Goal: Obtain resource: Download file/media

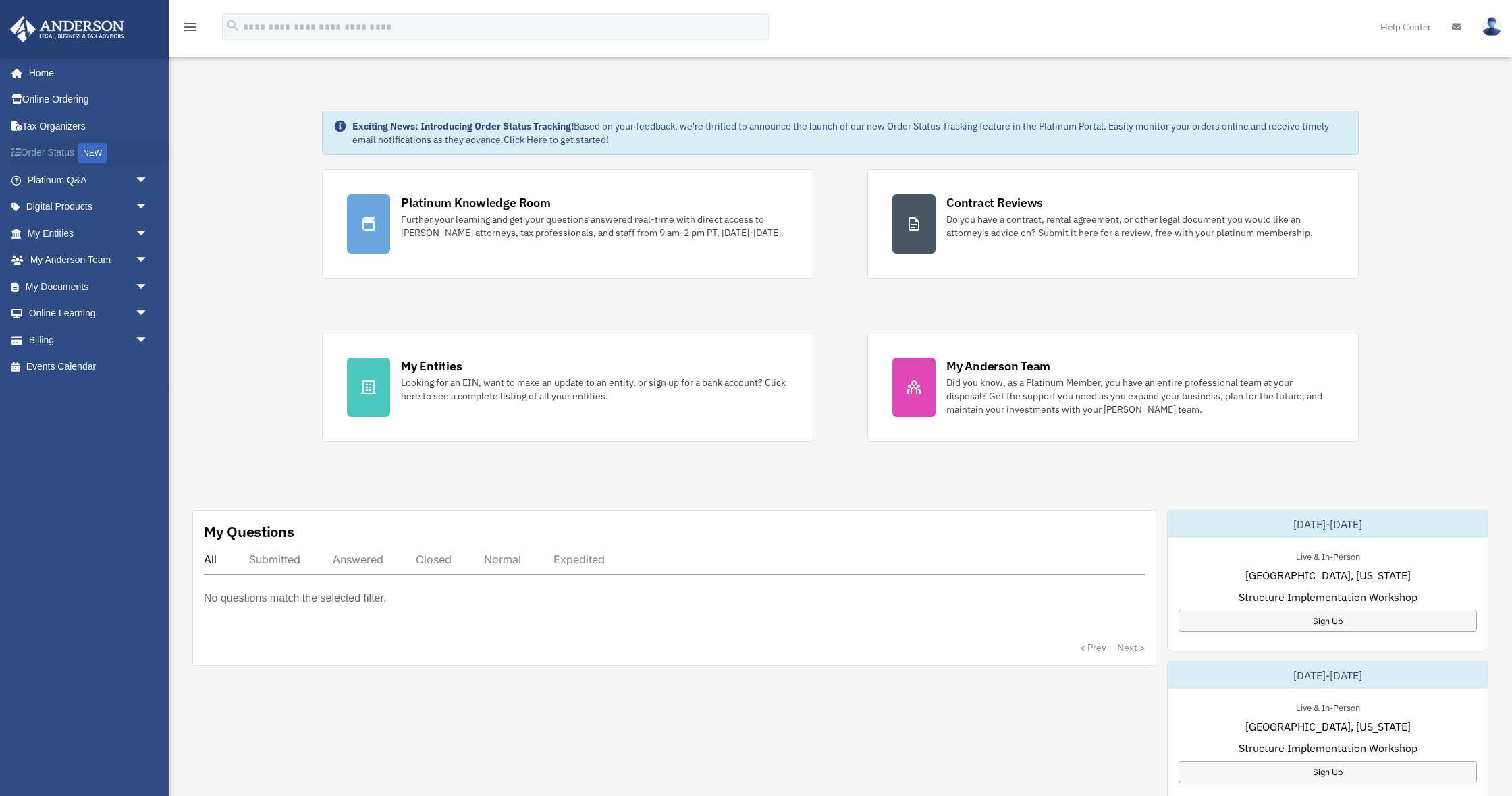
scroll to position [25, 0]
click at [66, 285] on link "My Documents arrow_drop_down" at bounding box center [89, 286] width 160 height 27
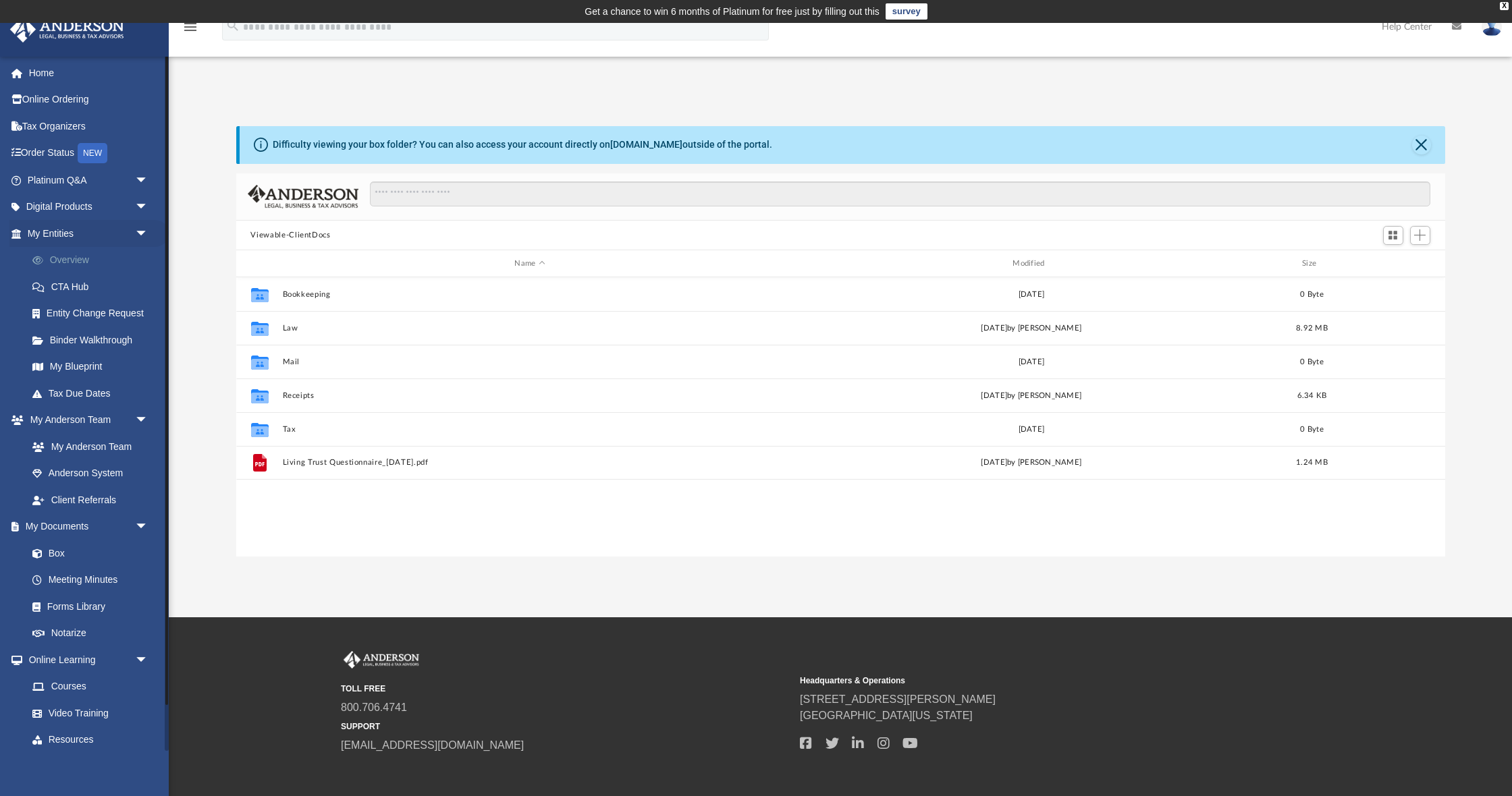
scroll to position [307, 1209]
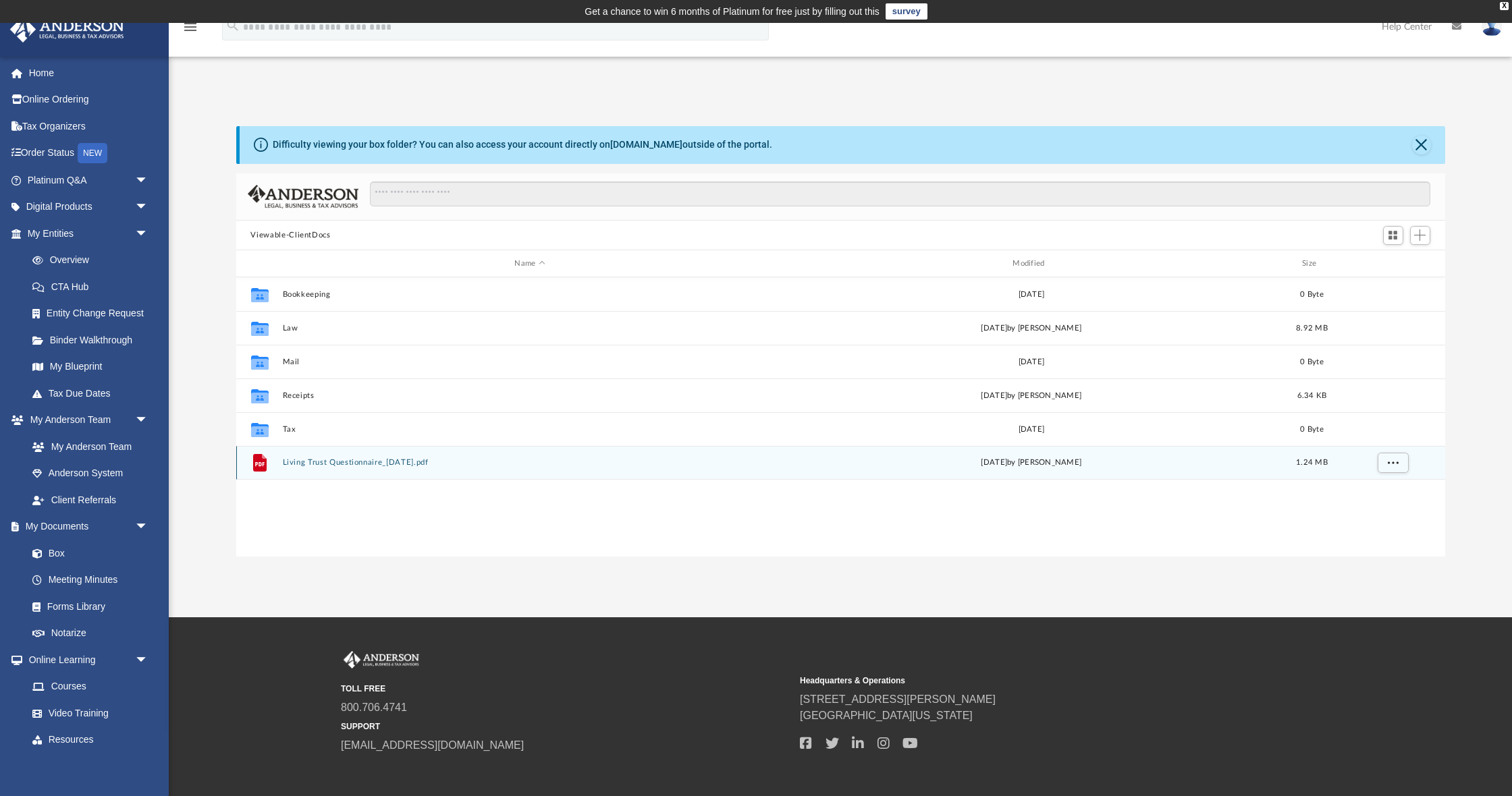
click at [357, 461] on button "Living Trust Questionnaire_[DATE].pdf" at bounding box center [530, 462] width 496 height 8
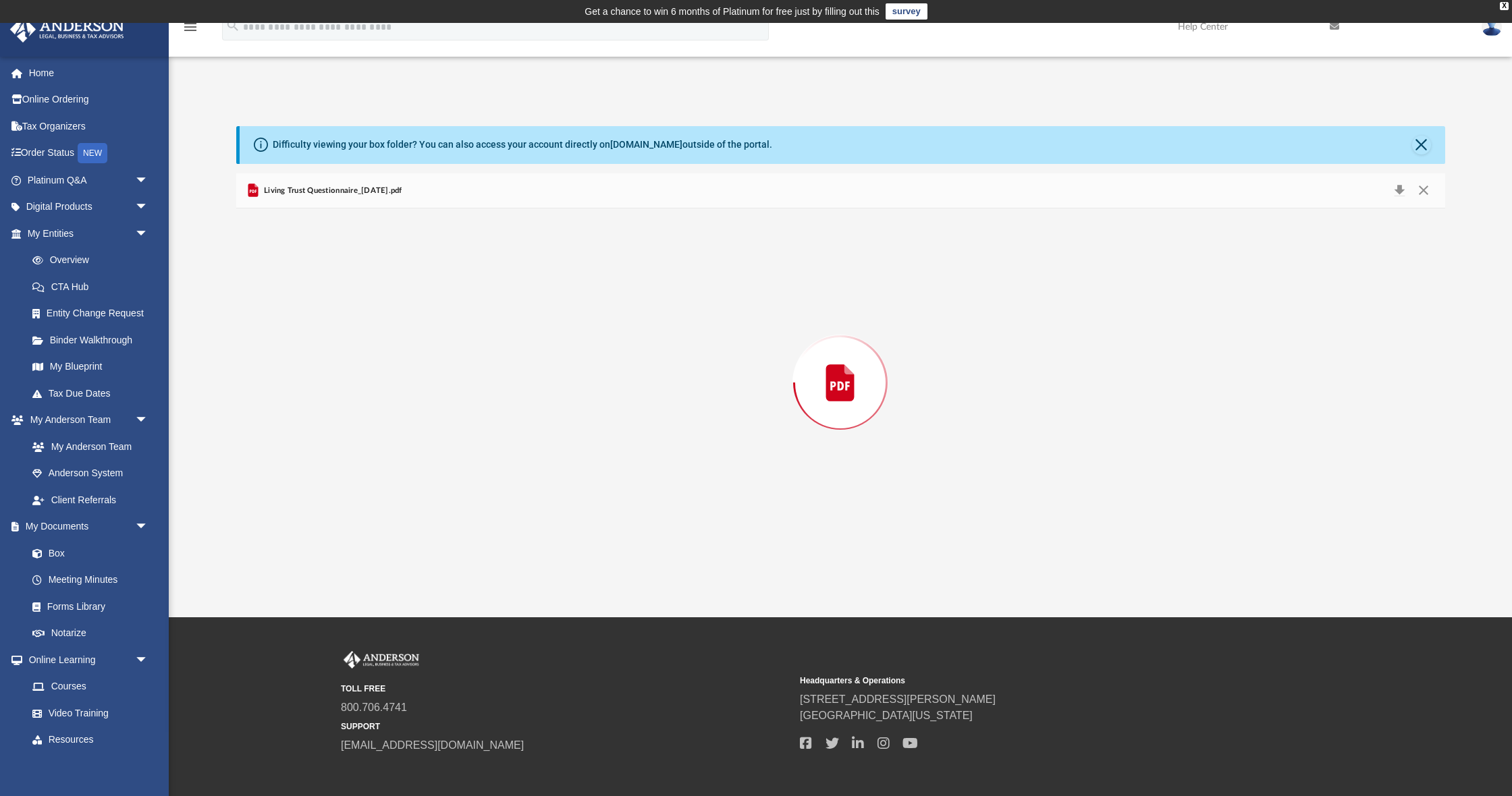
click at [357, 461] on div "Preview" at bounding box center [841, 383] width 1209 height 348
click at [1425, 192] on button "Close" at bounding box center [1424, 190] width 25 height 21
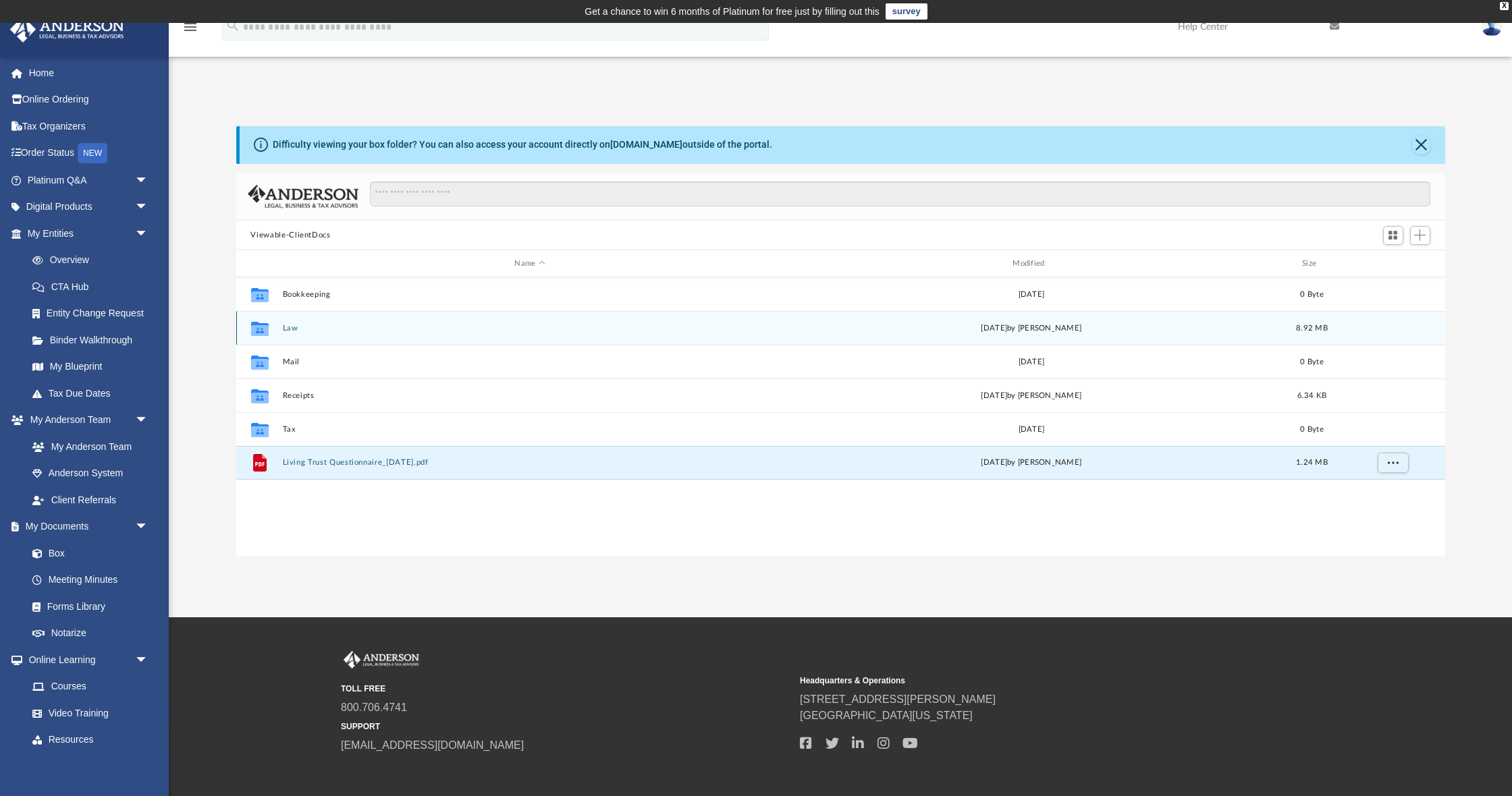
click at [315, 327] on button "Law" at bounding box center [530, 327] width 496 height 8
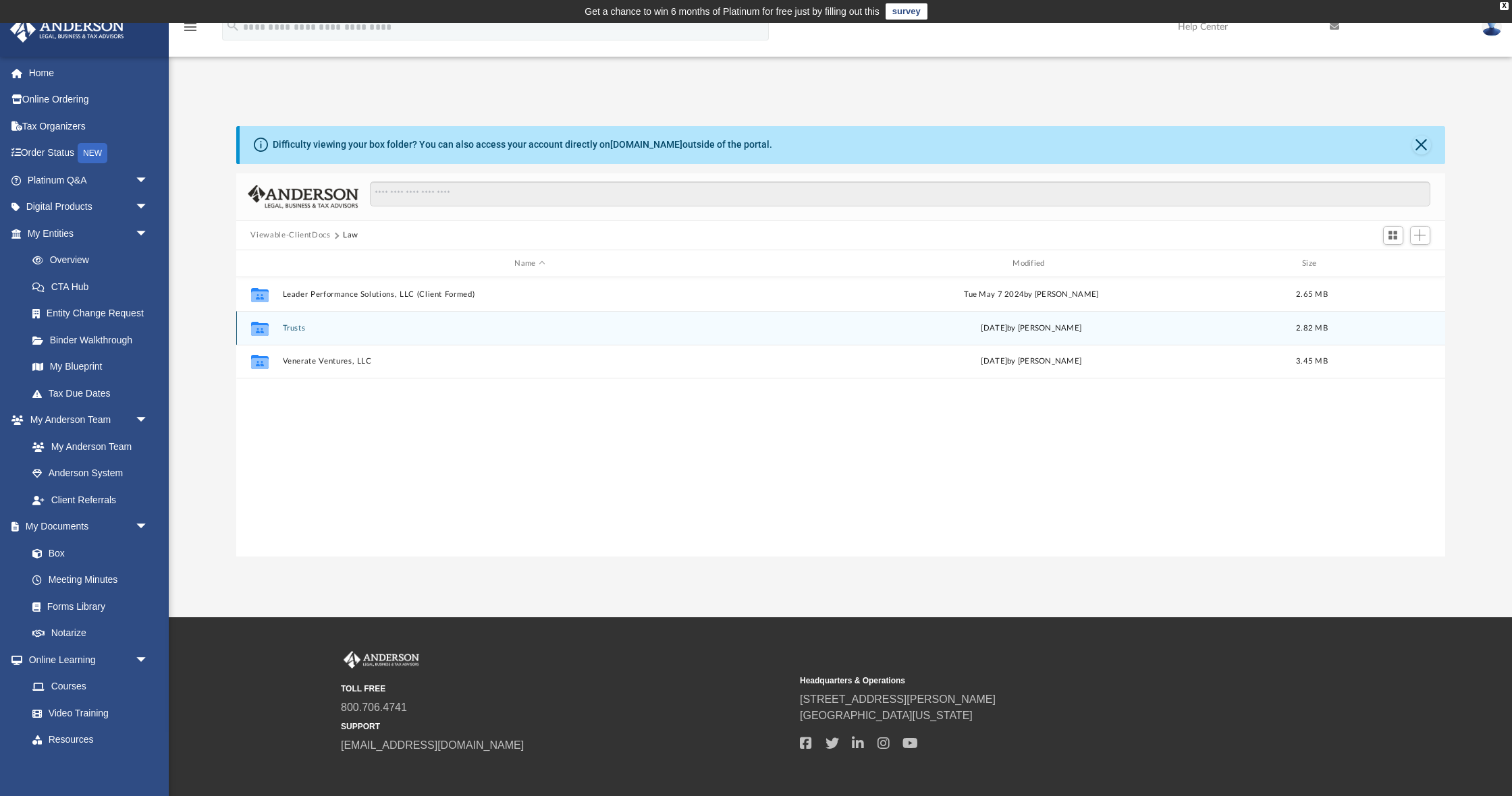
click at [336, 329] on button "Trusts" at bounding box center [530, 327] width 496 height 8
click at [336, 329] on button "Land Trusts" at bounding box center [530, 327] width 496 height 8
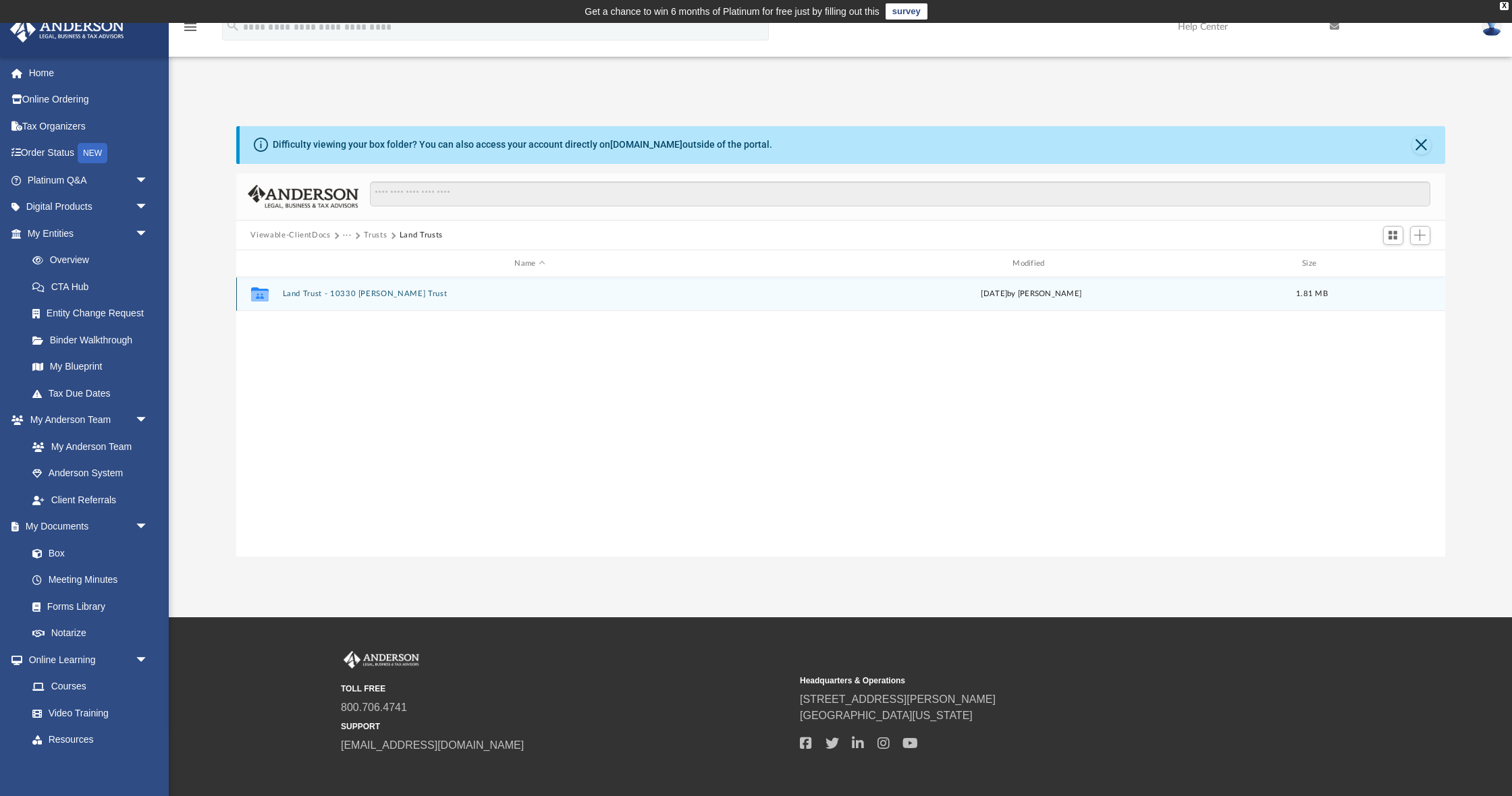
scroll to position [0, 0]
click at [440, 292] on button "Land Trust - 10330 Christina Trust" at bounding box center [530, 294] width 496 height 8
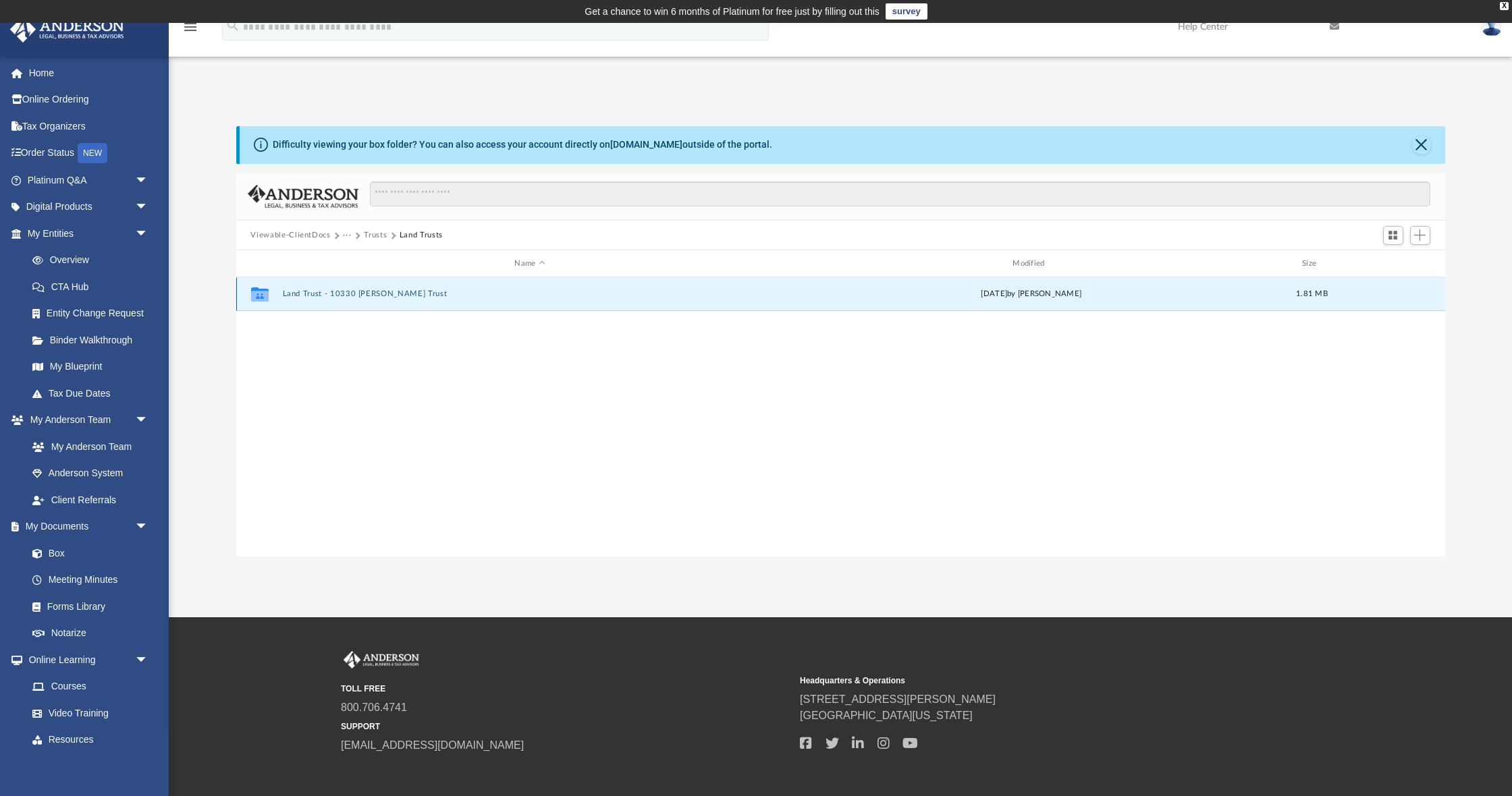
click at [440, 292] on button "Land Trust - 10330 Christina Trust" at bounding box center [530, 294] width 496 height 8
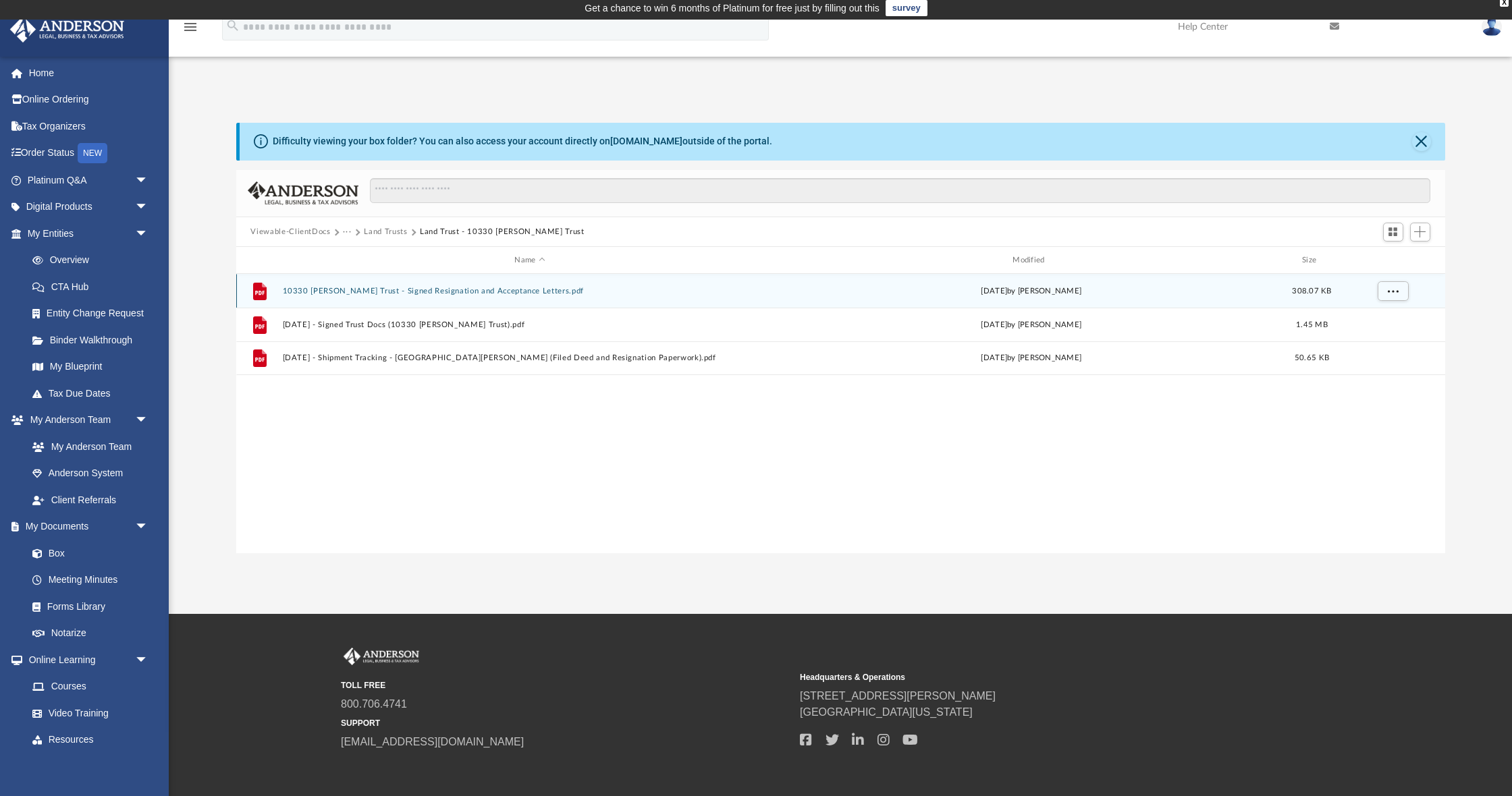
scroll to position [3, 0]
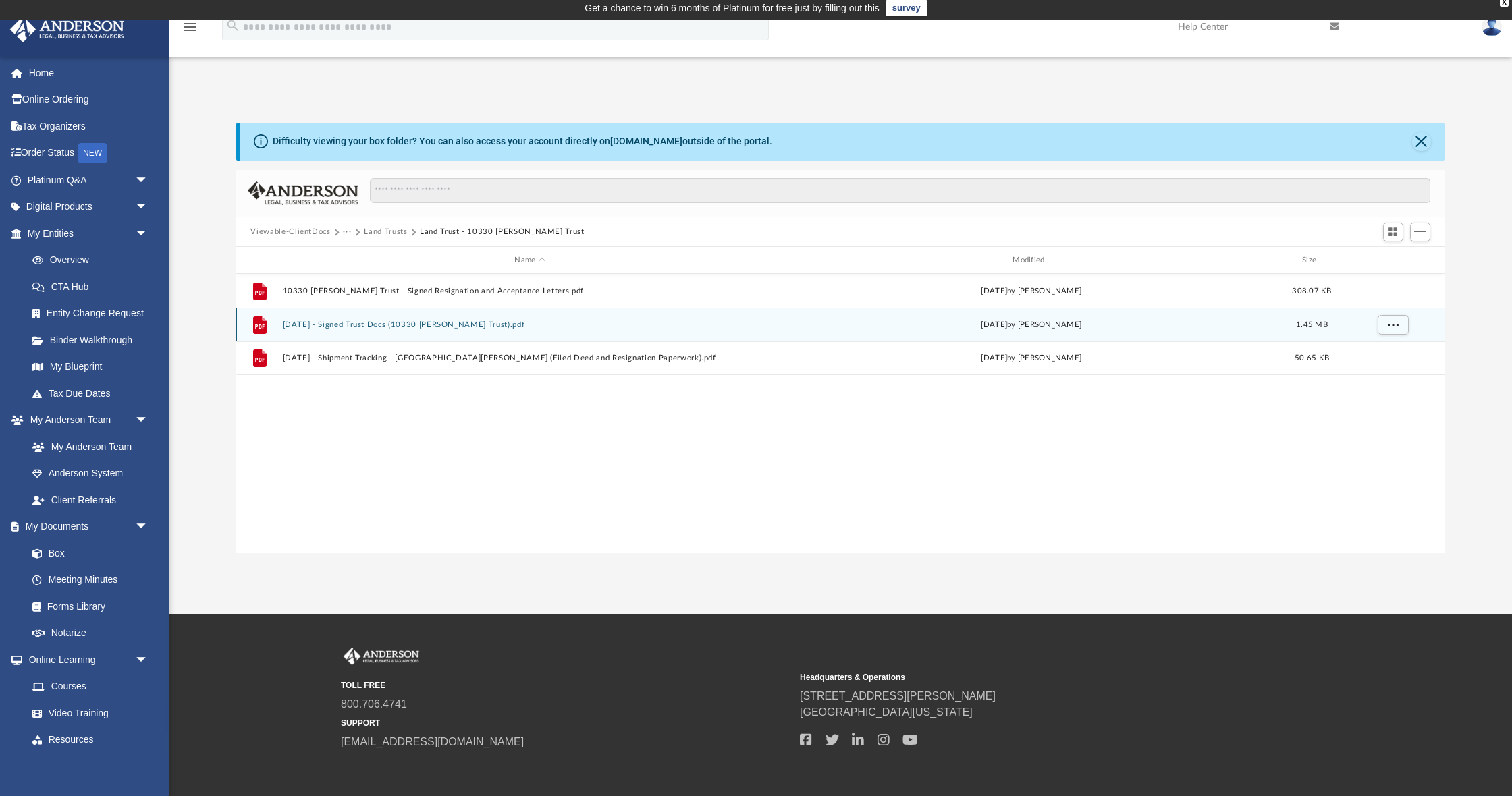
click at [571, 331] on div "File 2024.03.08 - Signed Trust Docs (10330 Christina Trust).pdf Tue Mar 12 2024…" at bounding box center [841, 324] width 1209 height 34
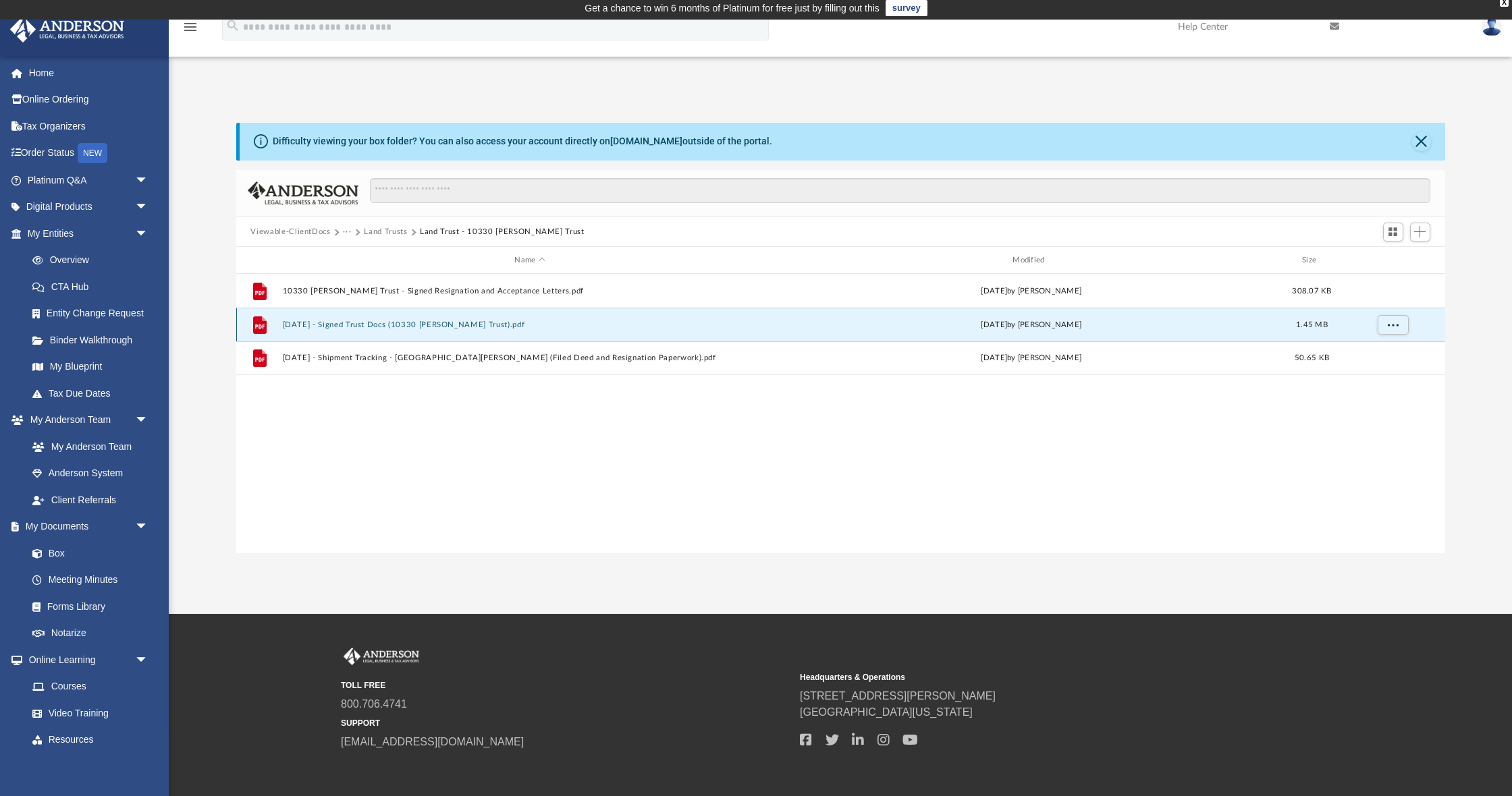
click at [571, 331] on div "File 2024.03.08 - Signed Trust Docs (10330 Christina Trust).pdf Tue Mar 12 2024…" at bounding box center [841, 324] width 1209 height 34
click at [258, 324] on icon "grid" at bounding box center [259, 325] width 14 height 18
click at [1399, 327] on button "More options" at bounding box center [1392, 325] width 31 height 20
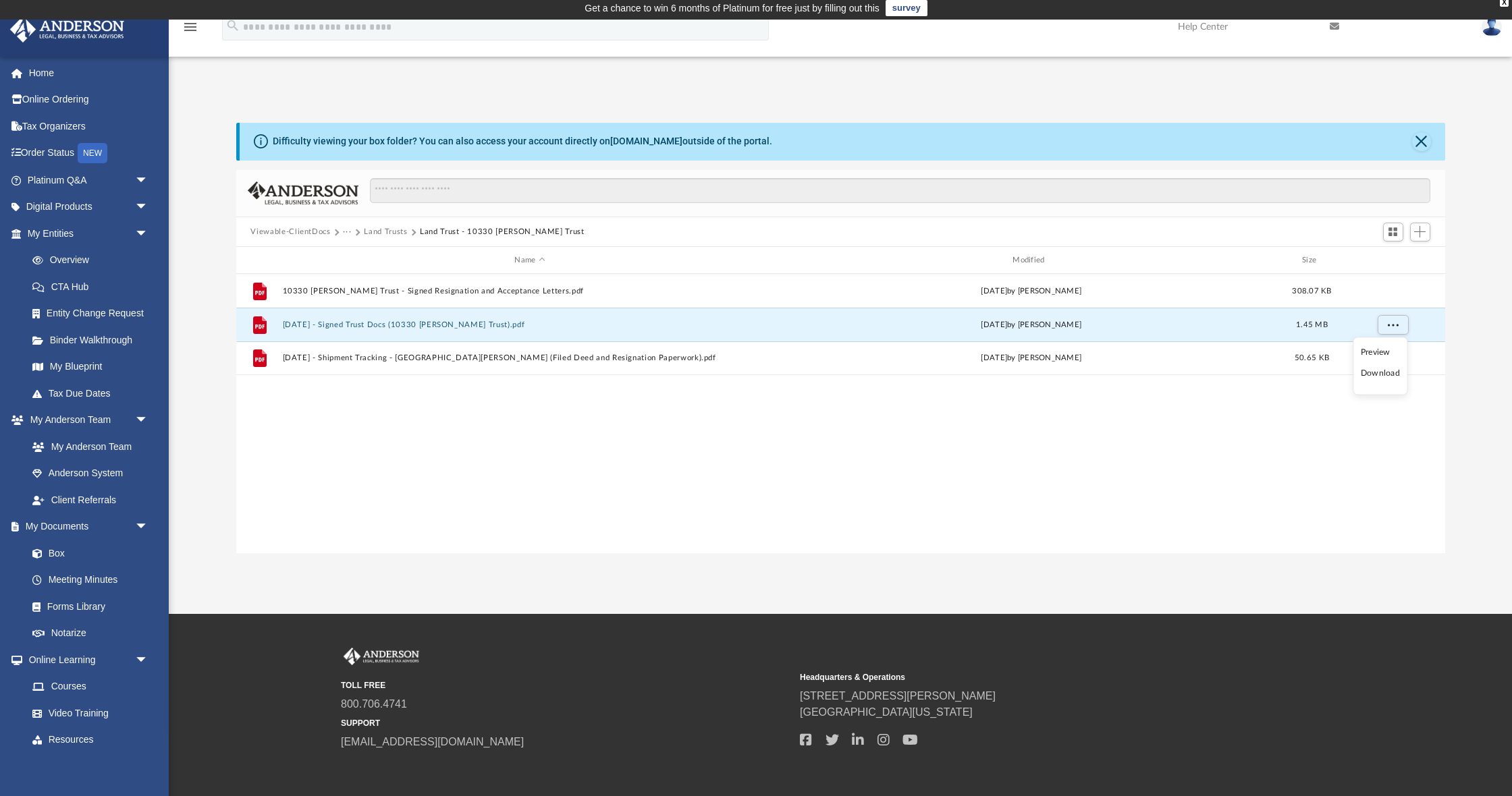
click at [1381, 357] on li "Preview" at bounding box center [1380, 352] width 39 height 14
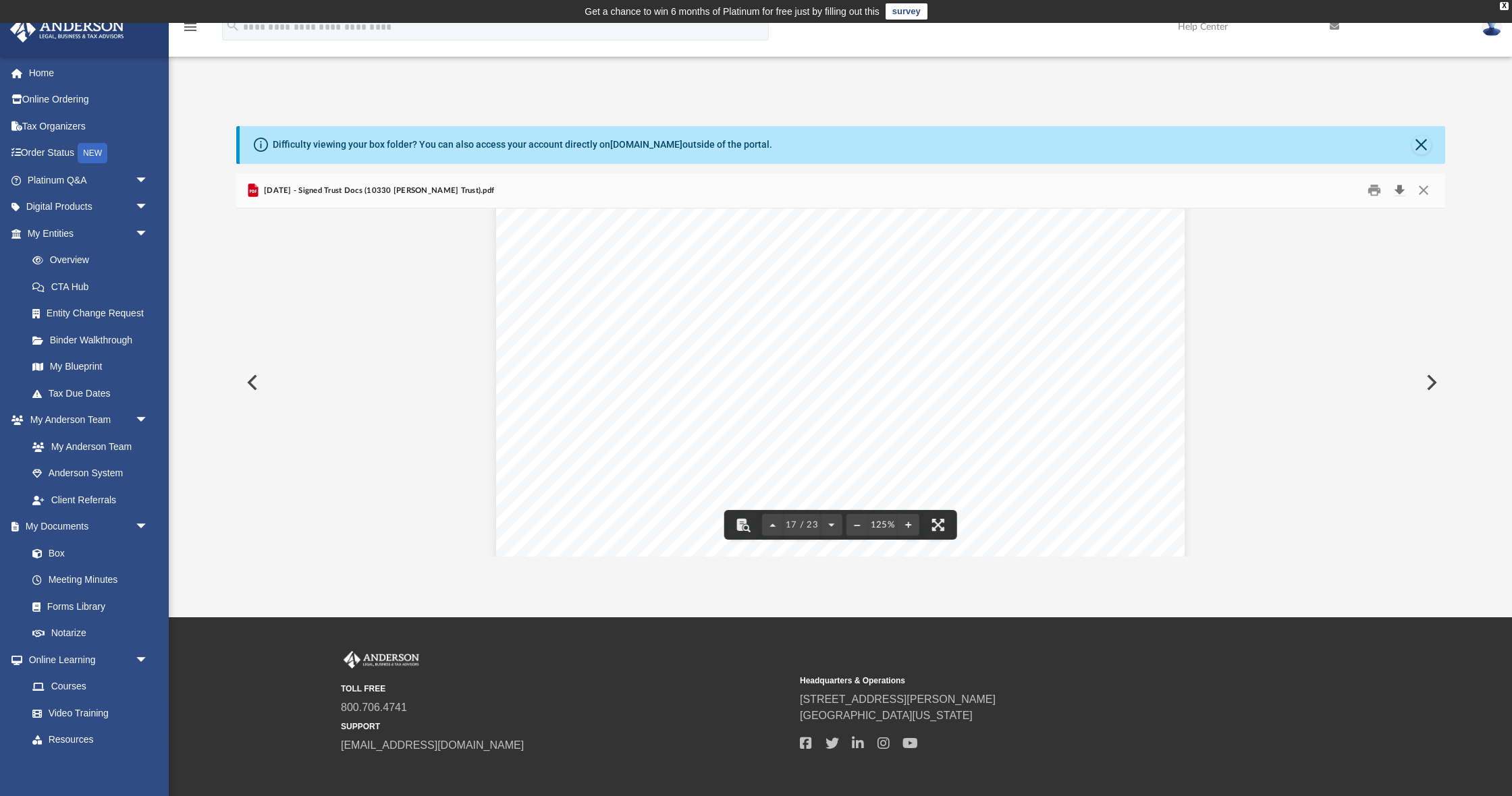
scroll to position [14917, 0]
click at [1402, 192] on button "Download" at bounding box center [1400, 190] width 25 height 21
click at [1375, 189] on button "Print" at bounding box center [1374, 190] width 27 height 21
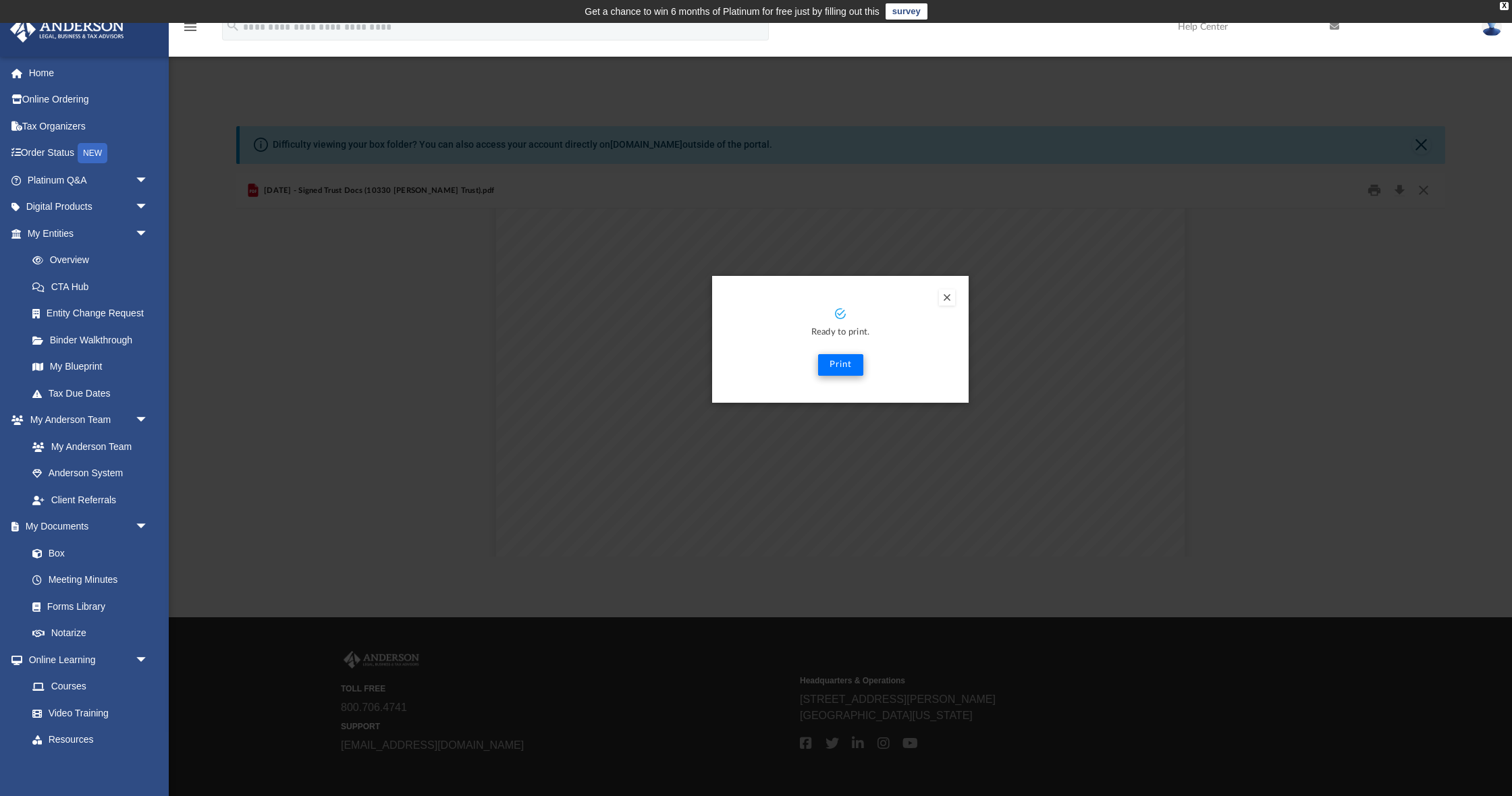
click at [845, 364] on button "Print" at bounding box center [841, 365] width 45 height 21
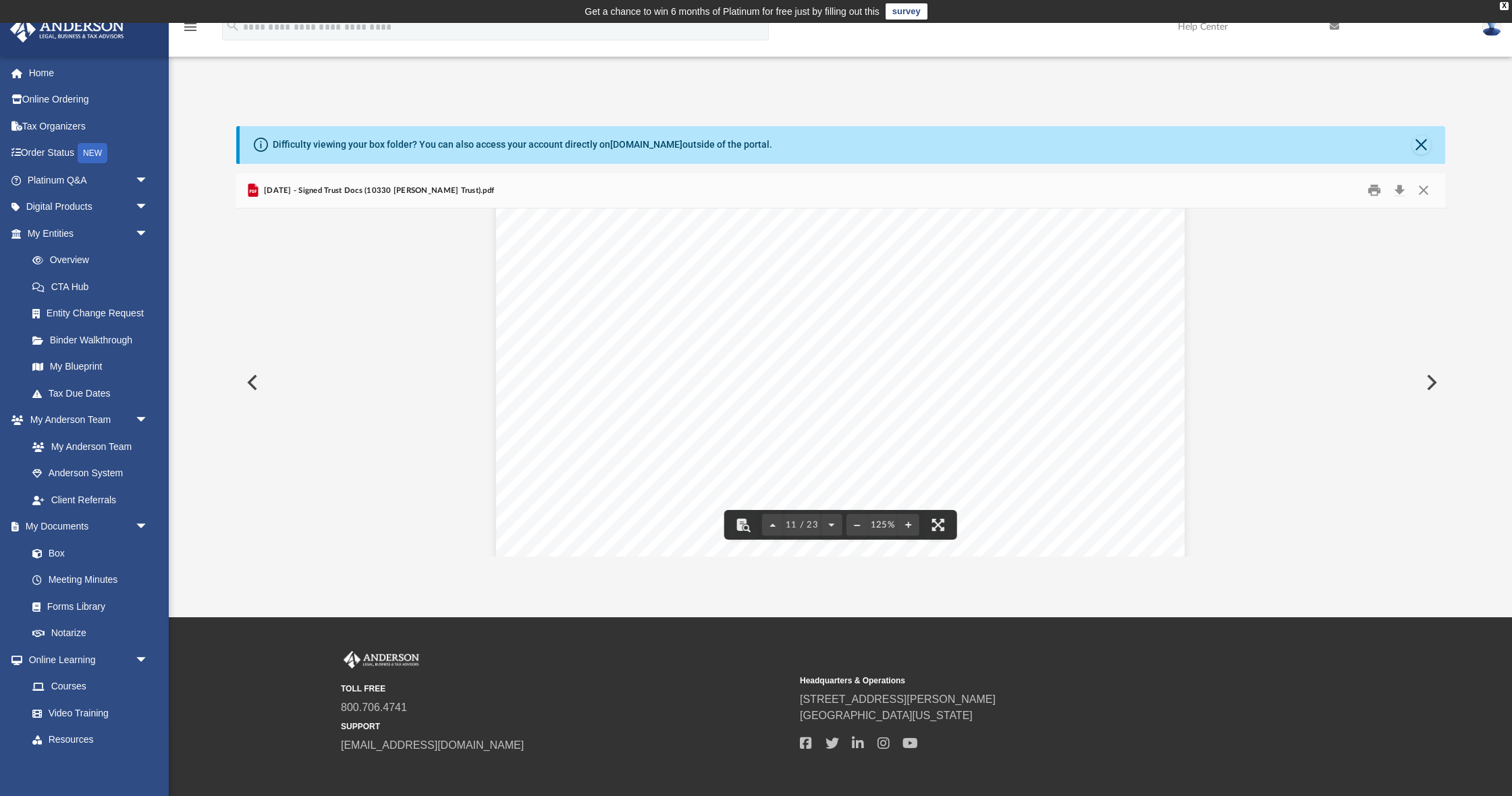
scroll to position [9150, 0]
click at [1428, 191] on button "Close" at bounding box center [1424, 190] width 25 height 21
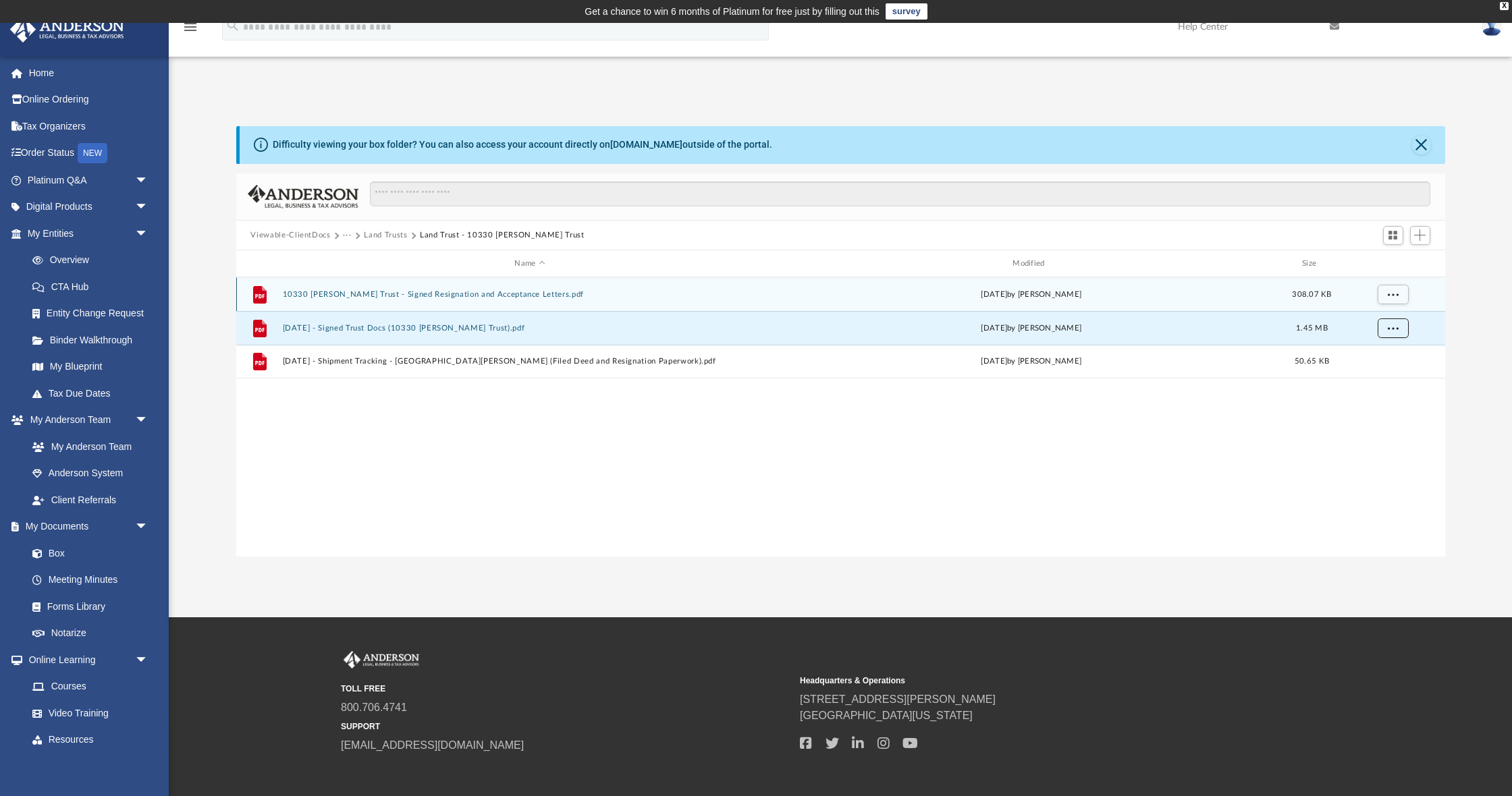
scroll to position [0, 0]
click at [436, 295] on button "10330 Christina Trust - Signed Resignation and Acceptance Letters.pdf" at bounding box center [530, 294] width 496 height 8
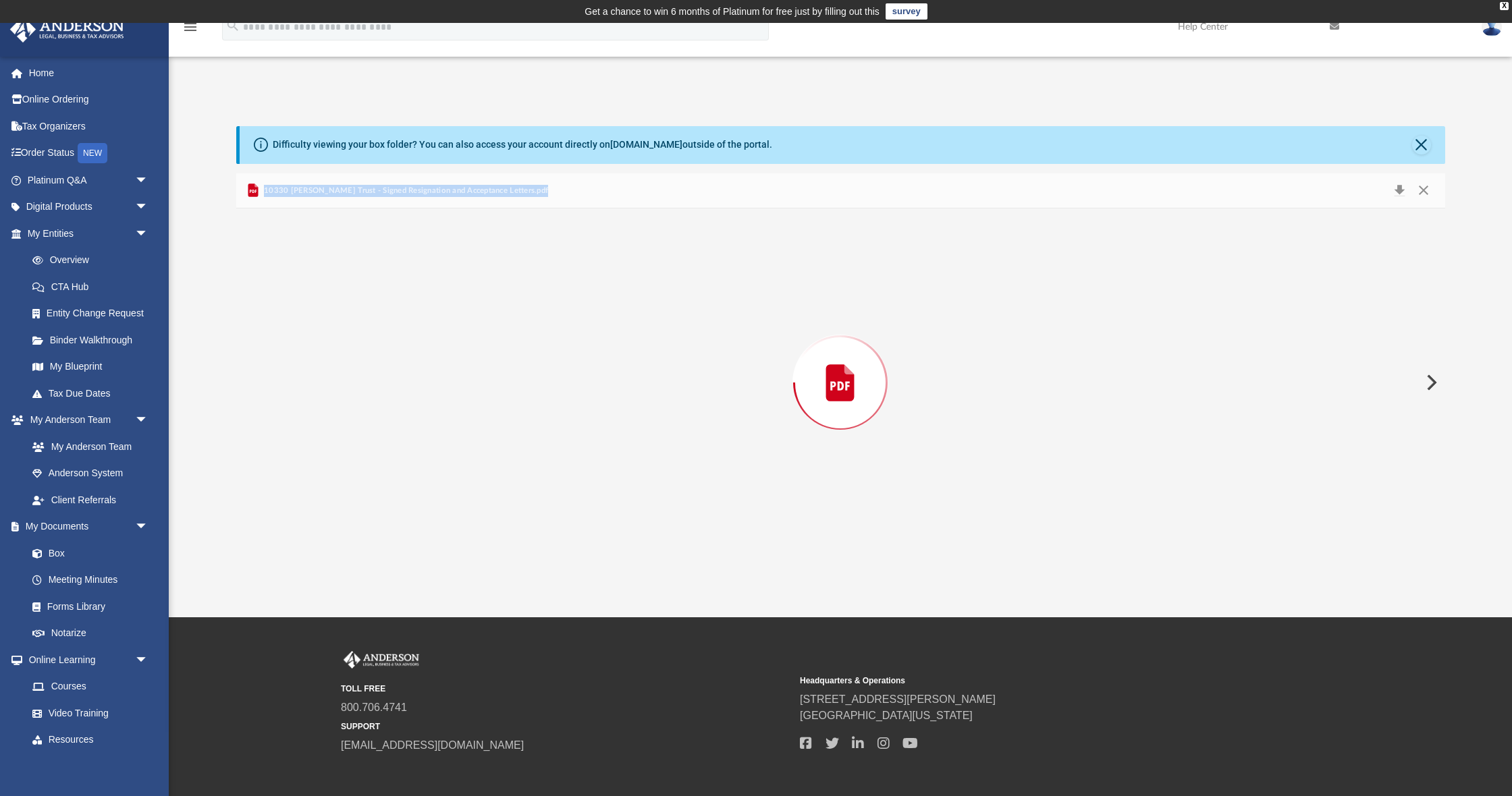
click at [436, 295] on div "Preview" at bounding box center [841, 383] width 1209 height 348
click at [1374, 189] on button "Print" at bounding box center [1374, 190] width 27 height 21
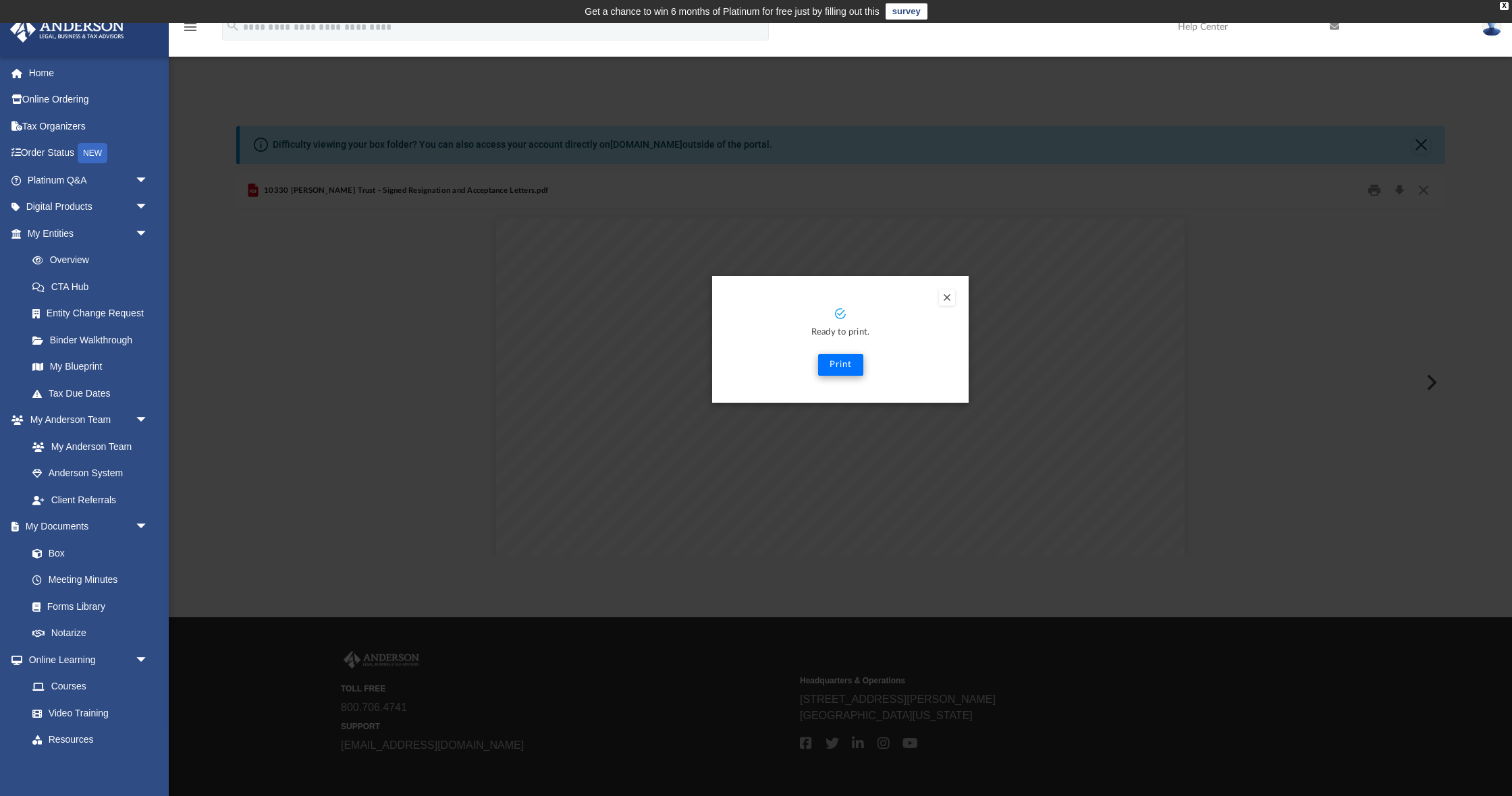
click at [835, 364] on button "Print" at bounding box center [841, 365] width 45 height 21
